Goal: Task Accomplishment & Management: Manage account settings

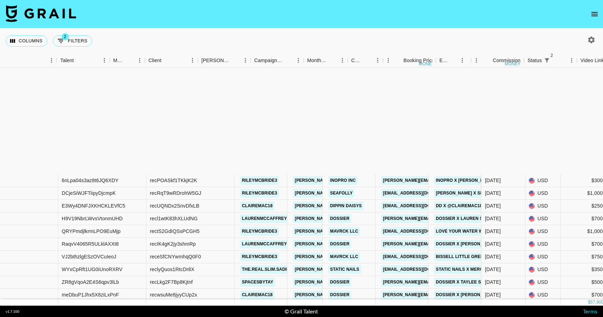
click at [596, 13] on icon "open drawer" at bounding box center [595, 14] width 8 height 8
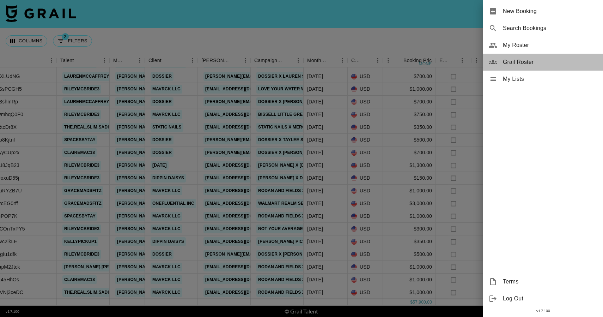
drag, startPoint x: 545, startPoint y: 63, endPoint x: 542, endPoint y: 49, distance: 14.1
click at [542, 49] on ul "New Booking Search Bookings My Roster Grail Roster My Lists" at bounding box center [543, 45] width 120 height 90
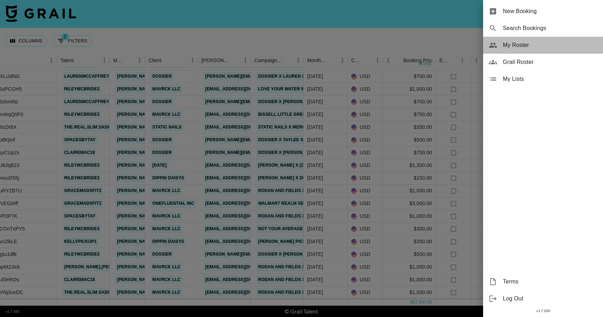
click at [540, 48] on span "My Roster" at bounding box center [550, 45] width 95 height 8
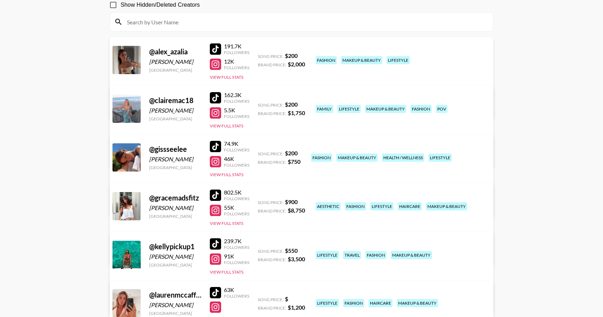
scroll to position [73, 0]
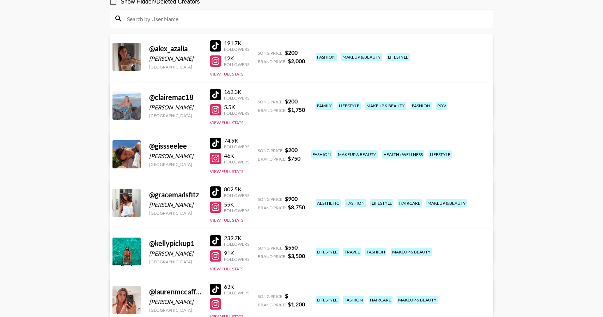
click at [260, 198] on link "View/Edit Details" at bounding box center [191, 201] width 138 height 7
click at [540, 132] on main "Emily Humphrey 's Roster: Show Hidden/Deleted Creators @ alex_azalia Alexandra …" at bounding box center [301, 319] width 603 height 728
click at [219, 142] on div at bounding box center [215, 143] width 11 height 11
click at [212, 156] on div at bounding box center [215, 158] width 11 height 11
copy div "gissseelee"
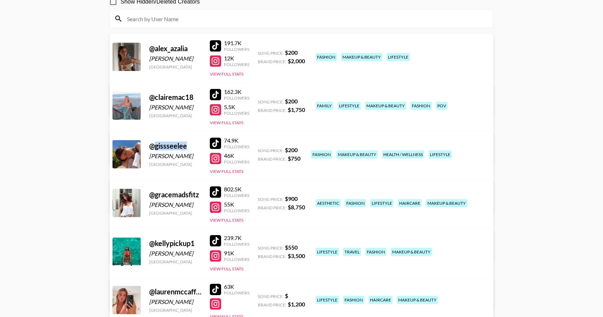
drag, startPoint x: 155, startPoint y: 146, endPoint x: 193, endPoint y: 145, distance: 37.4
click at [193, 145] on div "@ gissseelee" at bounding box center [175, 145] width 52 height 9
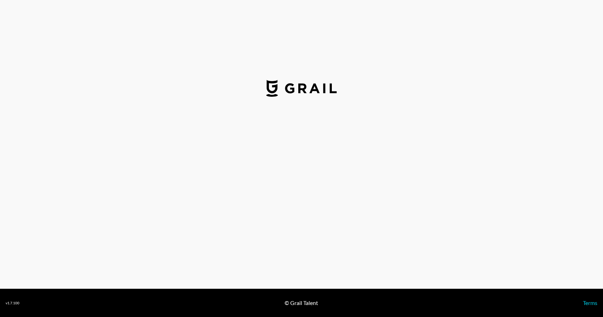
select select "USD"
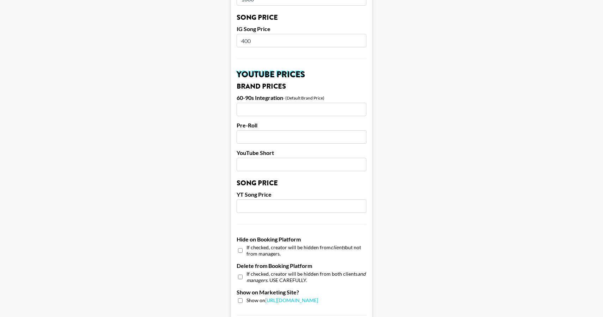
scroll to position [640, 0]
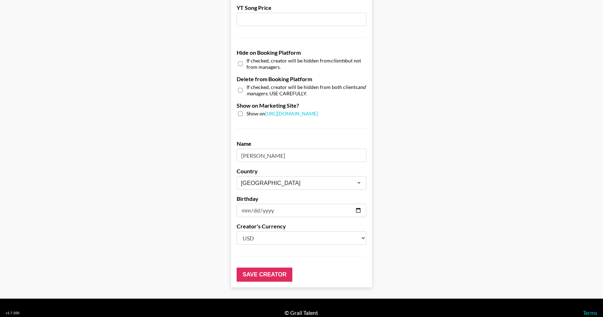
click at [239, 111] on input "checkbox" at bounding box center [240, 113] width 5 height 5
checkbox input "true"
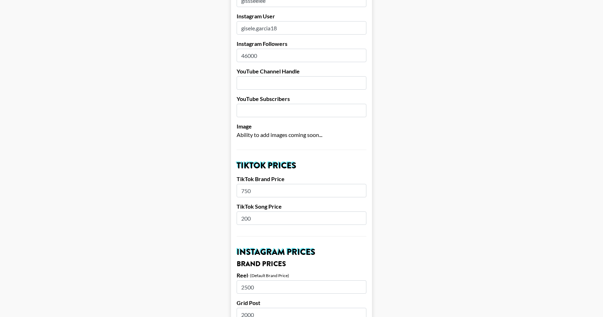
scroll to position [0, 0]
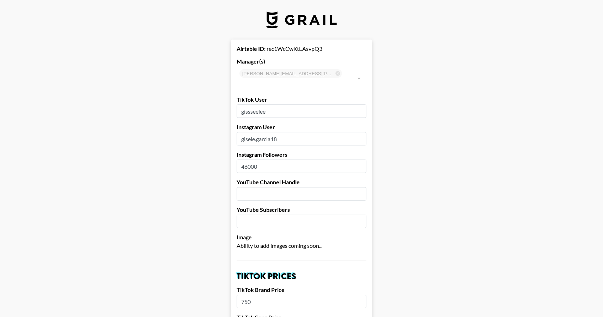
click at [266, 72] on div "[PERSON_NAME][EMAIL_ADDRESS][PERSON_NAME][DOMAIN_NAME] ​" at bounding box center [302, 78] width 130 height 24
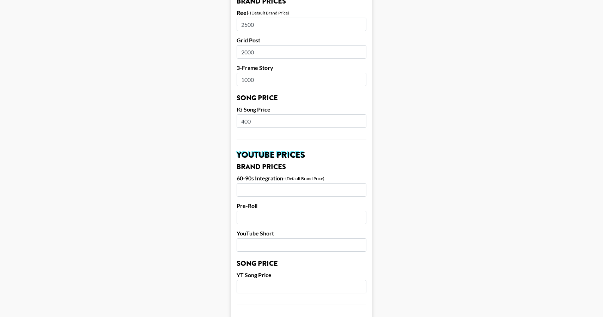
scroll to position [640, 0]
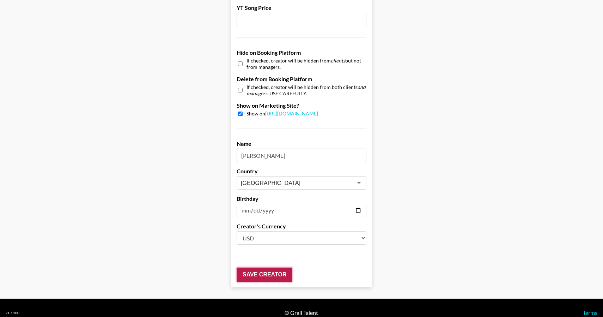
click at [278, 267] on input "Save Creator" at bounding box center [265, 274] width 56 height 14
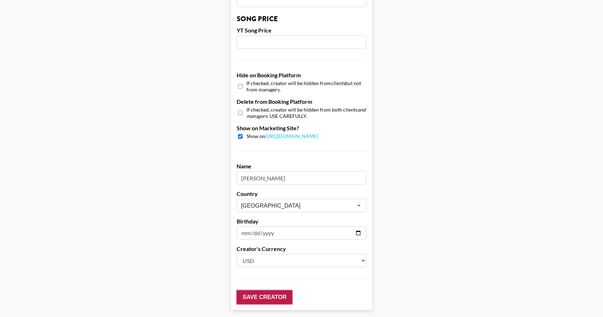
scroll to position [663, 0]
